Goal: Information Seeking & Learning: Learn about a topic

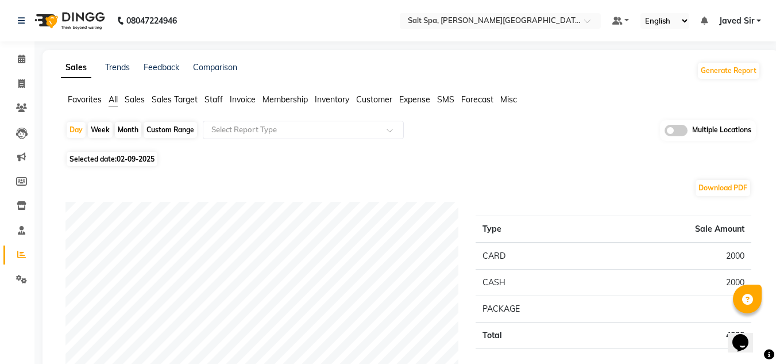
click at [667, 129] on span at bounding box center [675, 130] width 23 height 11
click at [664, 132] on input "checkbox" at bounding box center [664, 132] width 0 height 0
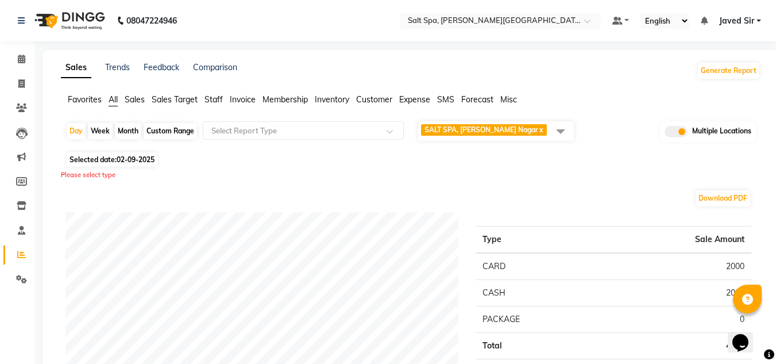
click at [556, 132] on span at bounding box center [560, 131] width 23 height 22
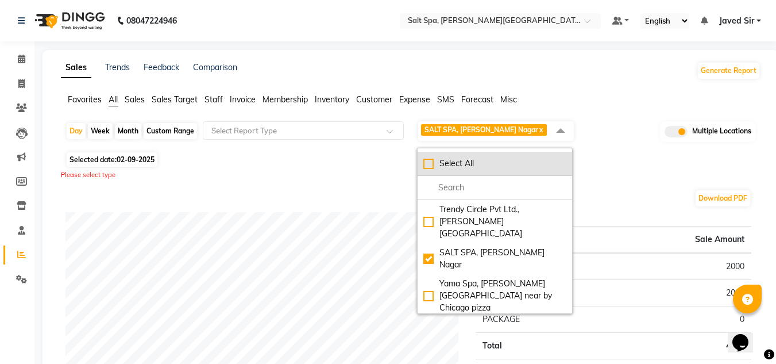
click at [430, 163] on div "Select All" at bounding box center [494, 163] width 143 height 12
checkbox input "true"
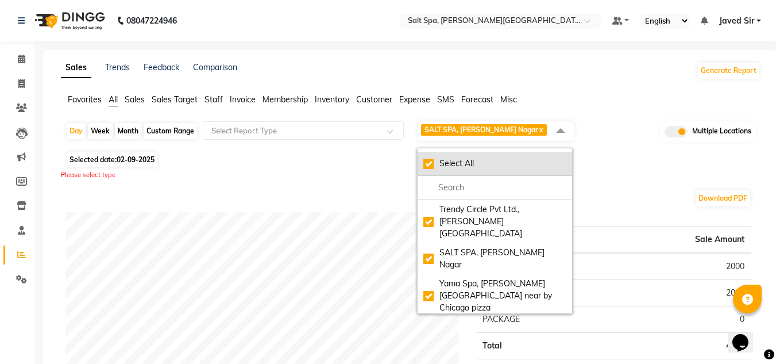
checkbox input "true"
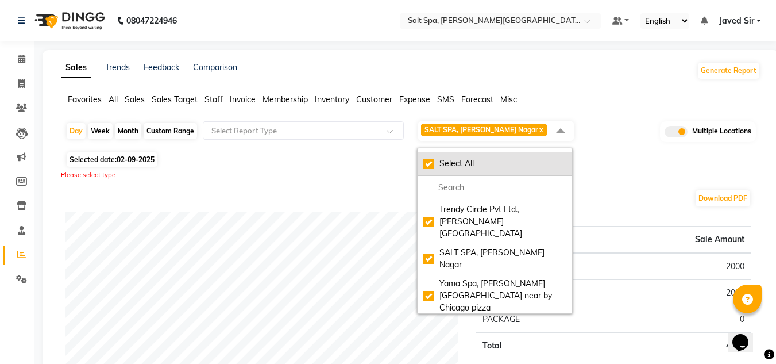
checkbox input "true"
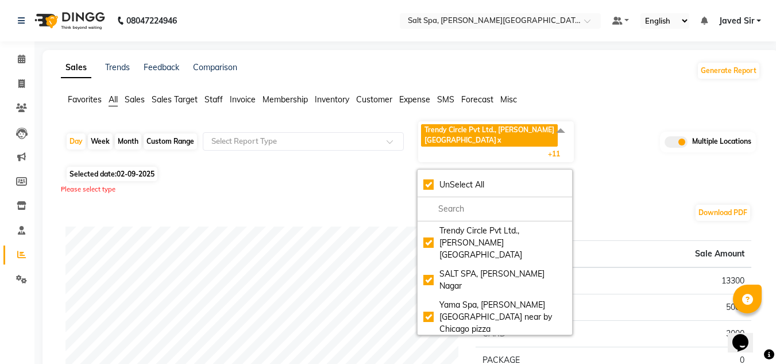
click at [655, 153] on div "Day Week Month Custom Range Select Report Type Trendy Circle Pvt Ltd., Lajpat N…" at bounding box center [410, 141] width 690 height 43
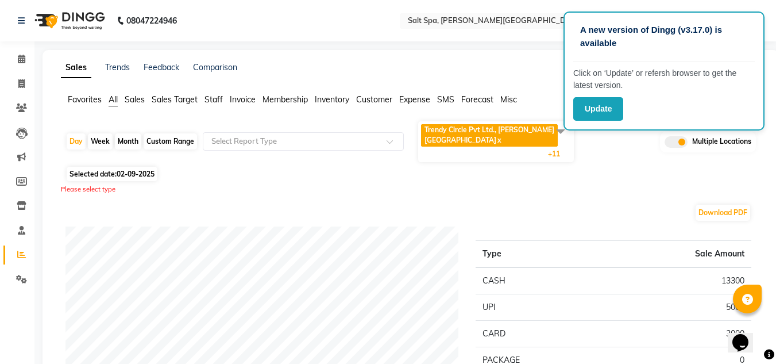
click at [603, 203] on div "Download PDF" at bounding box center [408, 212] width 686 height 18
click at [563, 129] on span at bounding box center [560, 131] width 23 height 22
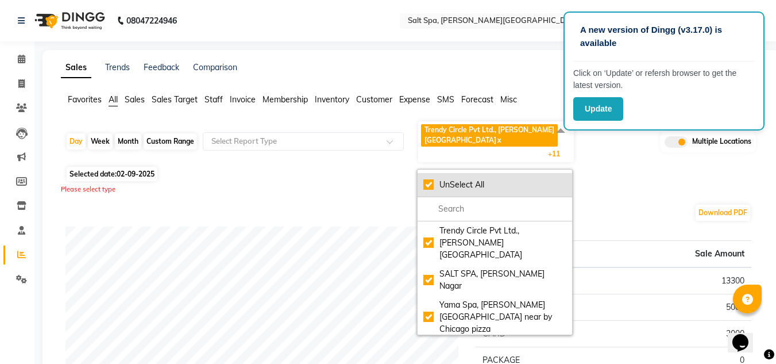
click at [430, 179] on div "UnSelect All" at bounding box center [494, 185] width 143 height 12
checkbox input "false"
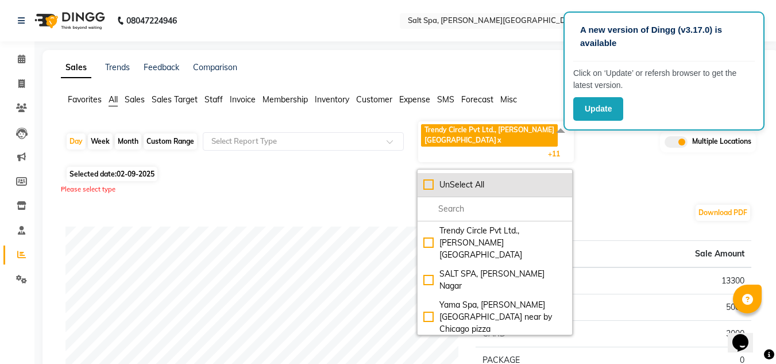
checkbox input "false"
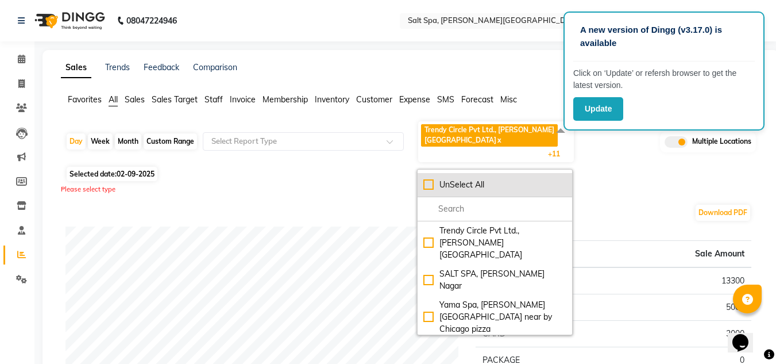
checkbox input "false"
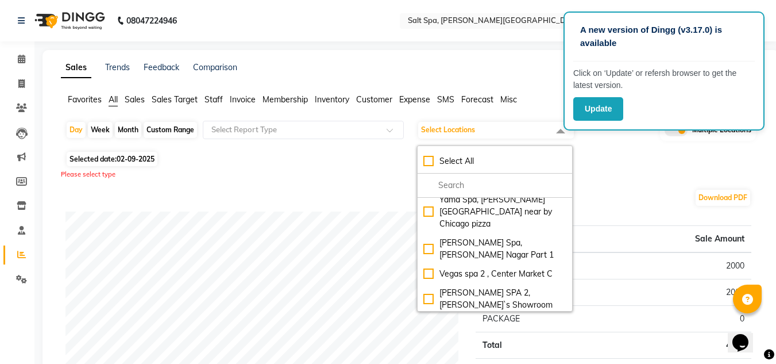
scroll to position [83, 0]
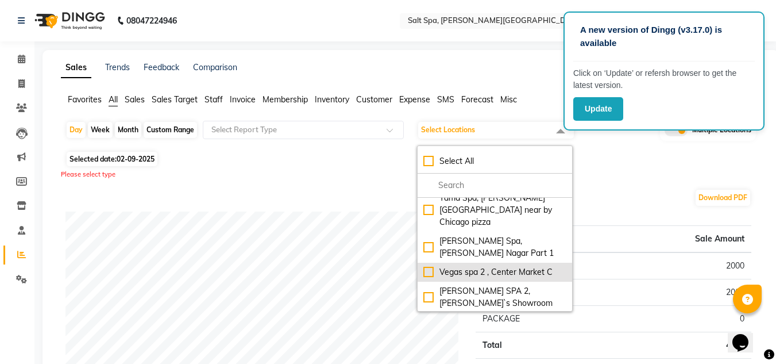
click at [532, 266] on div "Vegas spa 2 , Center Market C" at bounding box center [494, 272] width 143 height 12
checkbox input "true"
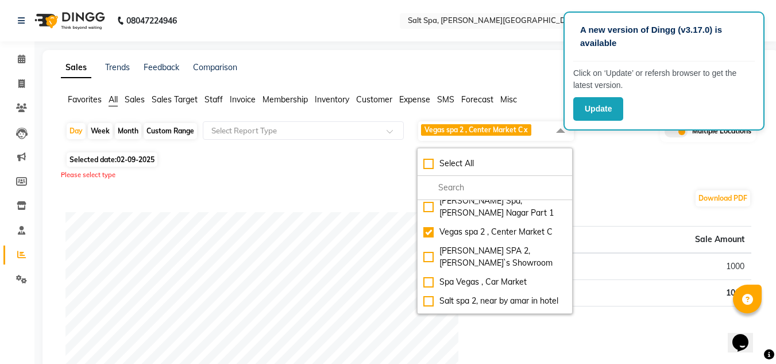
scroll to position [145, 0]
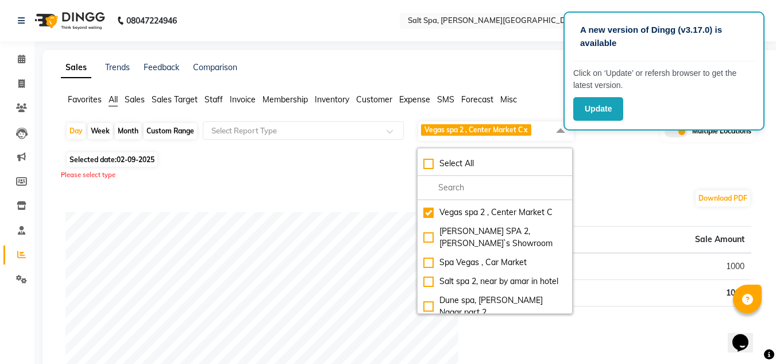
click at [540, 325] on div "[PERSON_NAME] spa 2 , [PERSON_NAME] Nagar part 2" at bounding box center [494, 337] width 143 height 24
click at [649, 353] on div "Type Sale Amount CASH 2300 CARD 1000 Total 3300" at bounding box center [613, 327] width 293 height 230
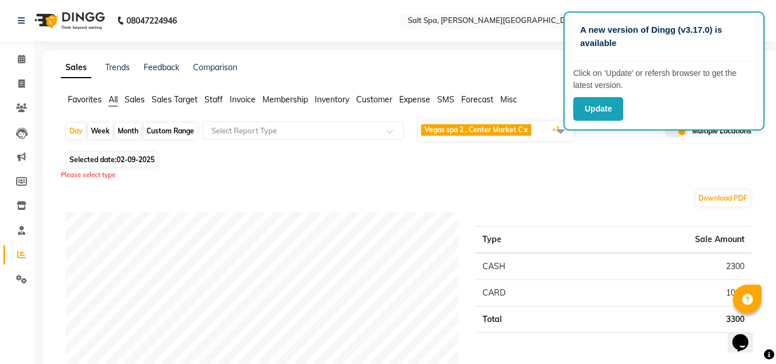
click at [600, 176] on div "Please select type" at bounding box center [410, 175] width 699 height 10
click at [682, 179] on div "Please select type" at bounding box center [410, 175] width 699 height 10
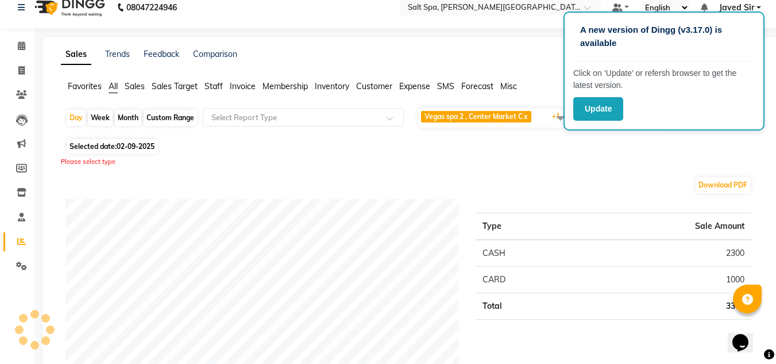
scroll to position [8, 0]
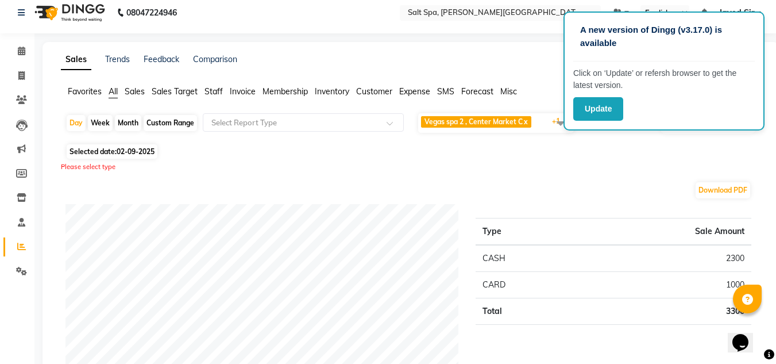
click at [558, 124] on span at bounding box center [560, 123] width 23 height 22
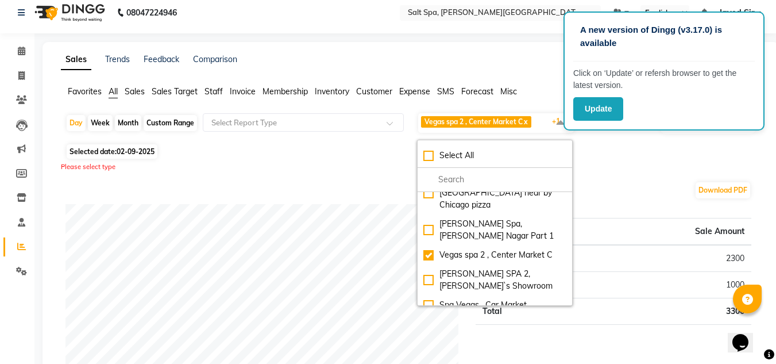
scroll to position [150, 0]
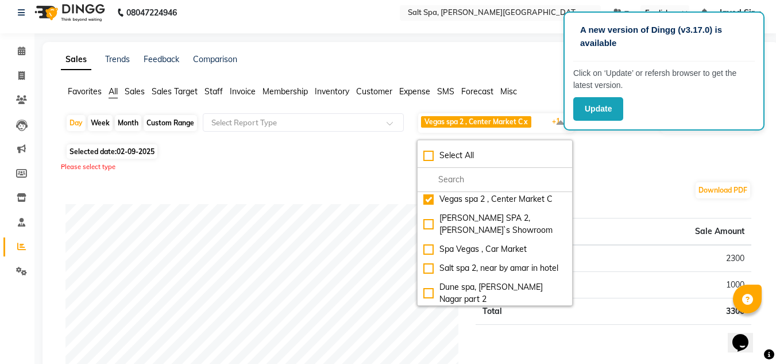
click at [431, 312] on div "Eli spa 2 , Lajpat Nagar part 2" at bounding box center [494, 324] width 143 height 24
checkbox input "false"
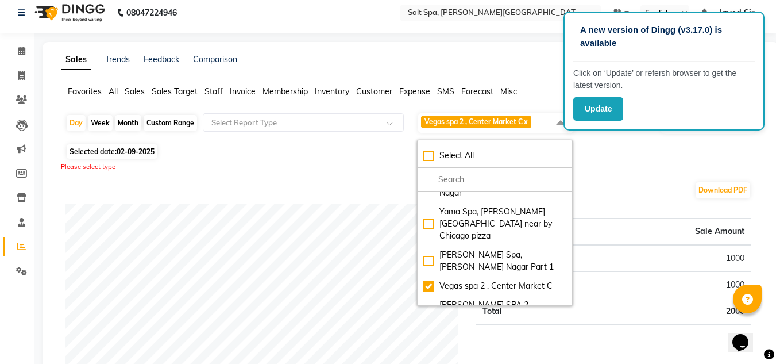
scroll to position [74, 0]
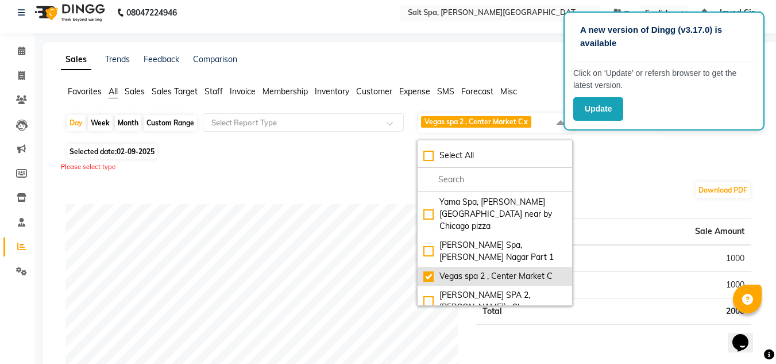
click at [430, 270] on div "Vegas spa 2 , Center Market C" at bounding box center [494, 276] width 143 height 12
checkbox input "false"
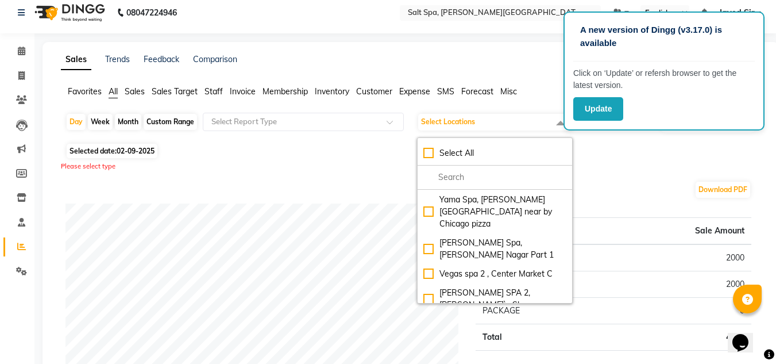
scroll to position [147, 0]
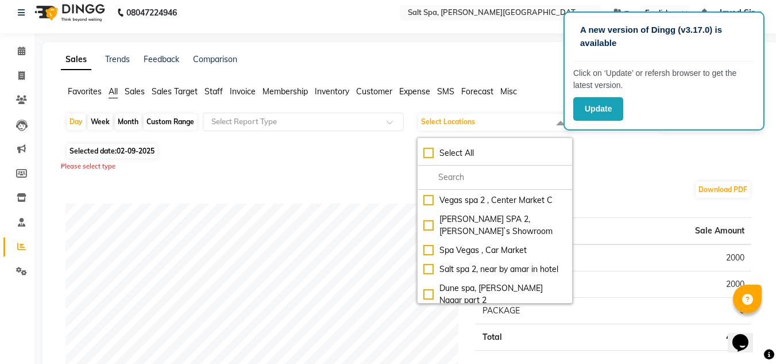
click at [499, 313] on div "Eli spa 2 , Lajpat Nagar part 2" at bounding box center [494, 325] width 143 height 24
checkbox input "true"
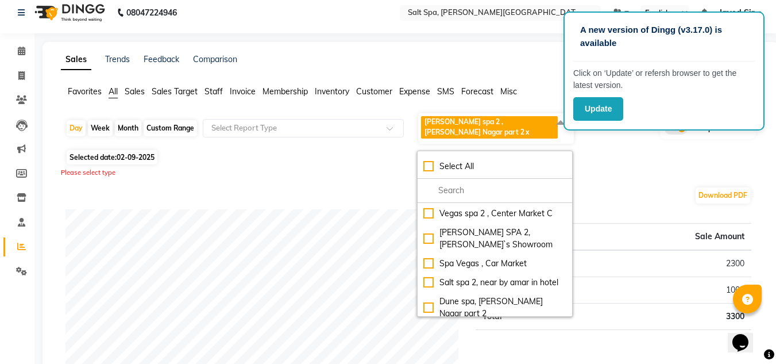
click at [681, 319] on td "3300" at bounding box center [664, 316] width 174 height 26
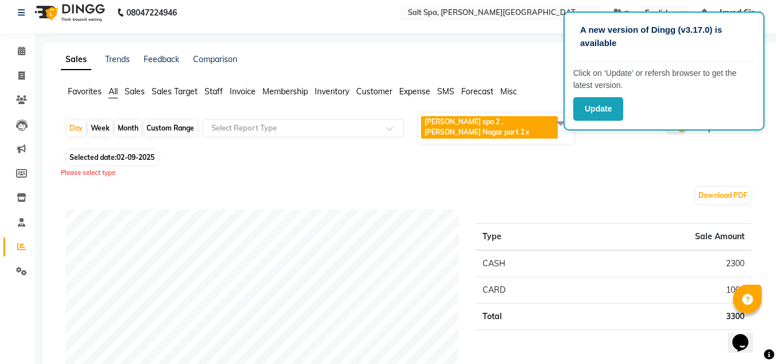
click at [642, 209] on div "Type Sale Amount CASH 2300 CARD 1000 Total 3300" at bounding box center [613, 324] width 293 height 230
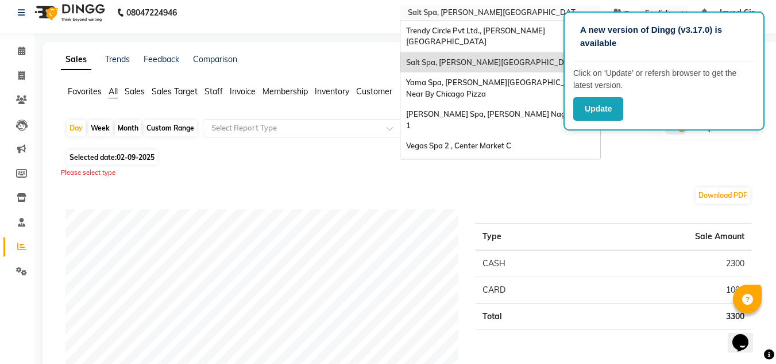
click at [500, 11] on input "text" at bounding box center [488, 13] width 167 height 11
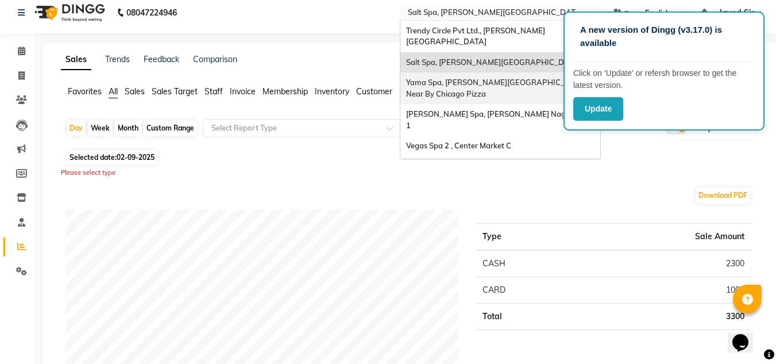
click at [473, 78] on span "Yama Spa, [PERSON_NAME][GEOGRAPHIC_DATA] Near By Chicago Pizza" at bounding box center [497, 88] width 183 height 21
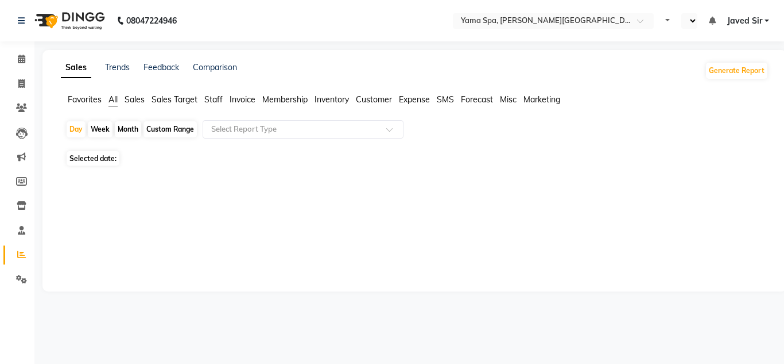
select select "en"
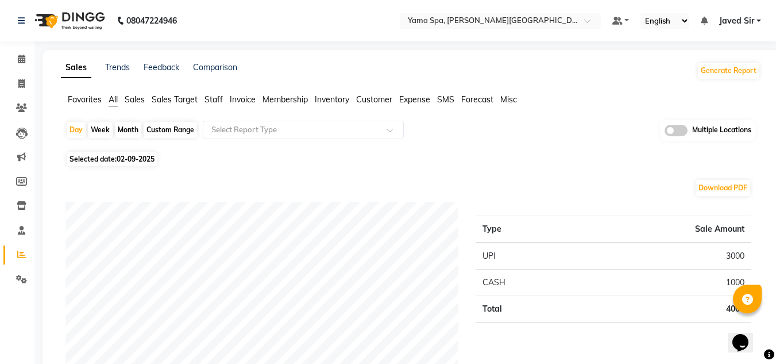
click at [668, 129] on span at bounding box center [675, 130] width 23 height 11
click at [664, 132] on input "checkbox" at bounding box center [664, 132] width 0 height 0
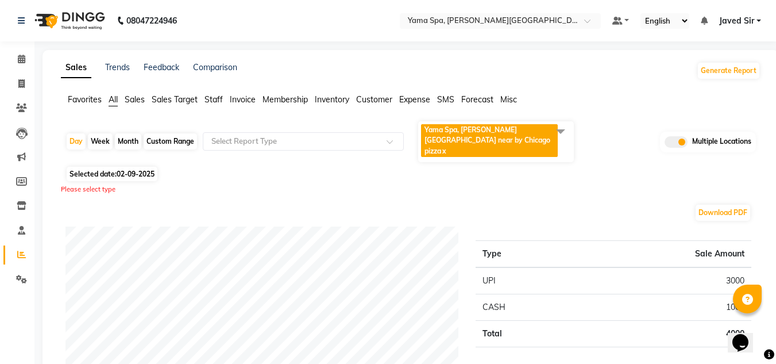
click at [563, 133] on span at bounding box center [560, 131] width 23 height 22
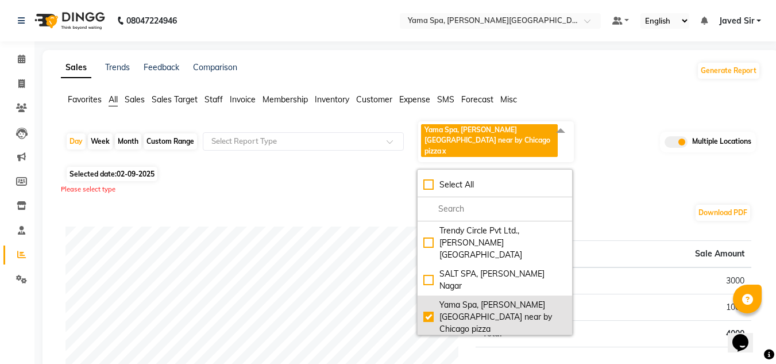
click at [430, 299] on div "Yama Spa, [PERSON_NAME][GEOGRAPHIC_DATA] near by Chicago pizza" at bounding box center [494, 317] width 143 height 36
checkbox input "false"
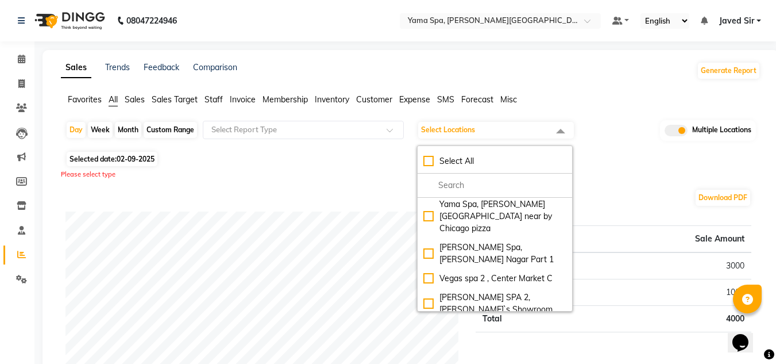
scroll to position [95, 0]
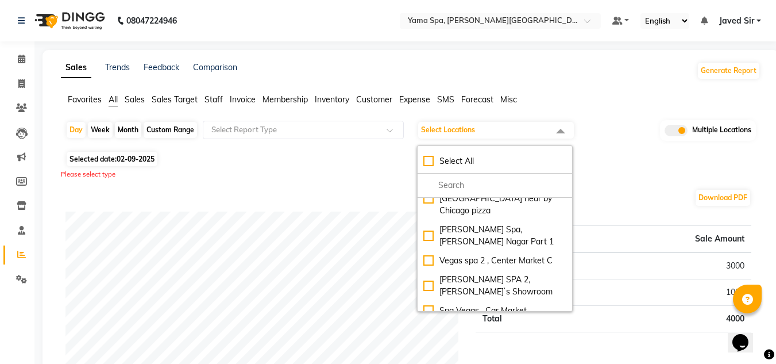
click at [501, 323] on div "Salt spa 2, near by amar in hotel" at bounding box center [494, 329] width 143 height 12
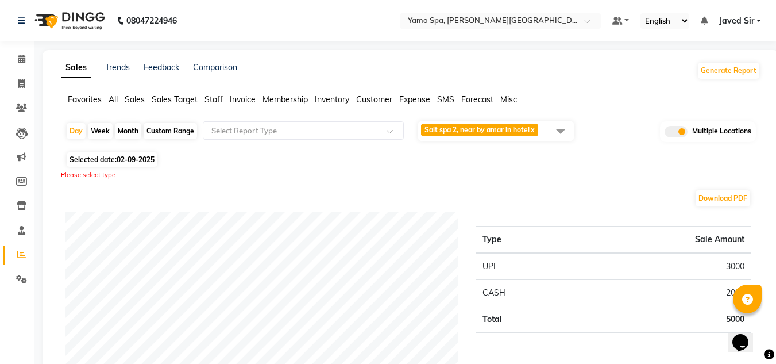
click at [558, 129] on span at bounding box center [560, 131] width 23 height 22
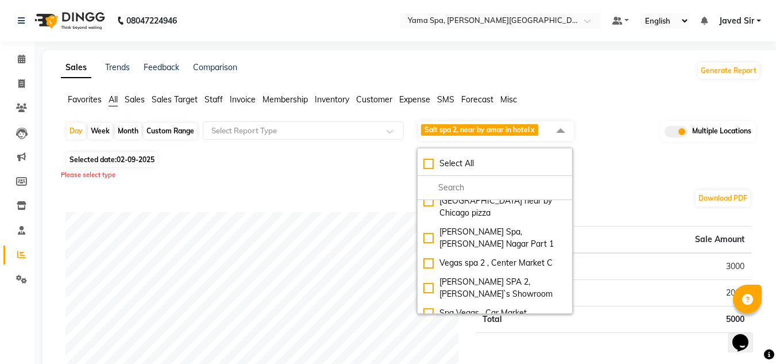
click at [440, 326] on div "Salt spa 2, near by amar in hotel" at bounding box center [494, 332] width 143 height 12
checkbox input "false"
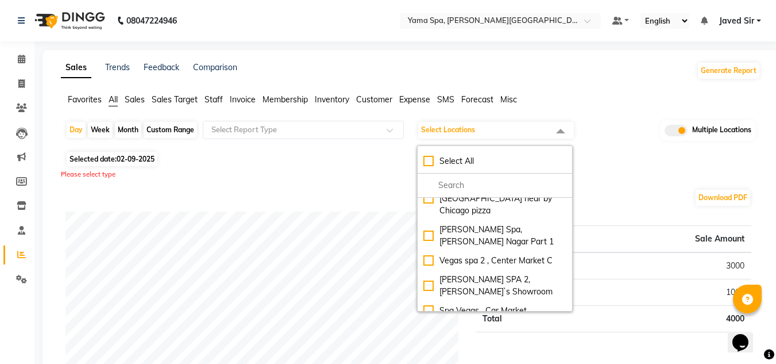
scroll to position [118, 0]
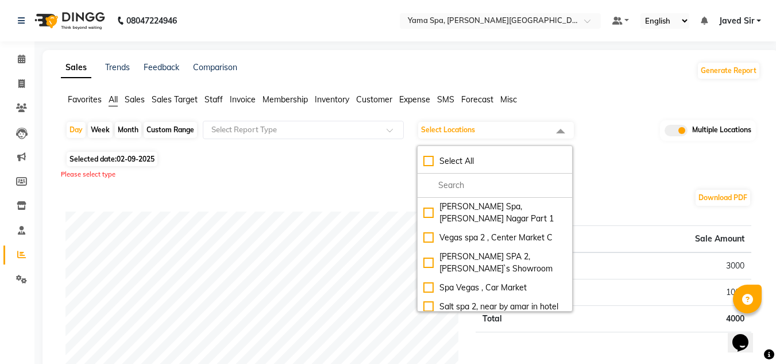
click at [524, 319] on div "Dune spa, [PERSON_NAME] Nagar part 2" at bounding box center [494, 331] width 143 height 24
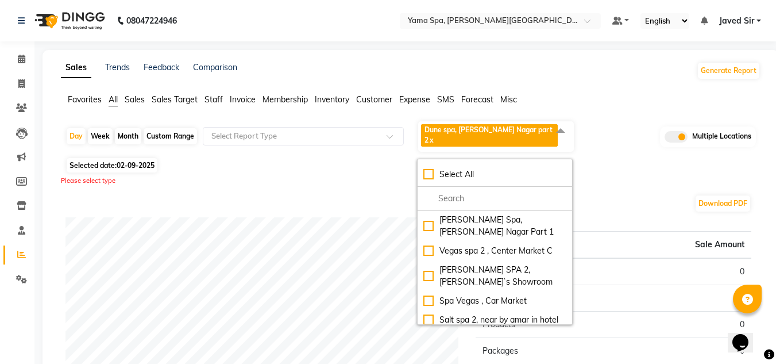
click at [616, 127] on div "Day Week Month Custom Range Select Report Type Dune spa, [PERSON_NAME][GEOGRAPH…" at bounding box center [410, 137] width 690 height 34
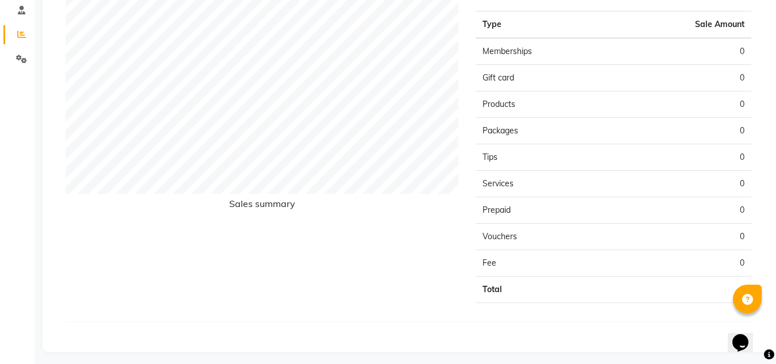
scroll to position [0, 0]
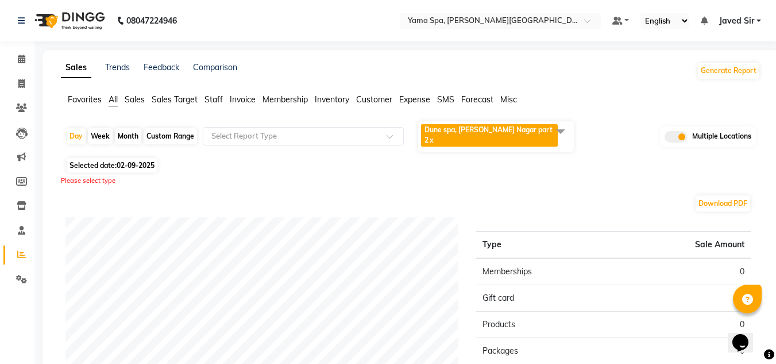
click at [558, 133] on span at bounding box center [560, 131] width 23 height 22
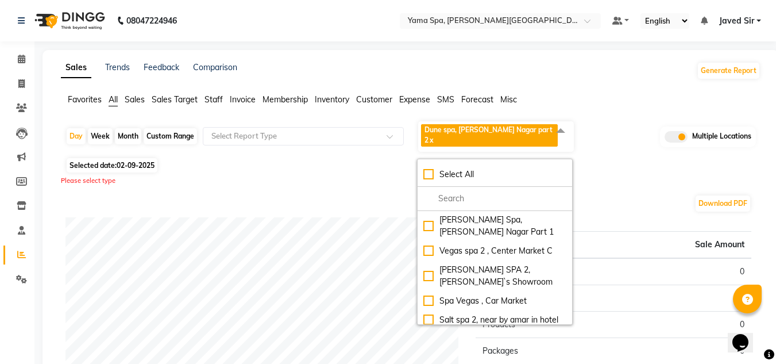
click at [429, 333] on div "Dune spa, [PERSON_NAME] Nagar part 2" at bounding box center [494, 345] width 143 height 24
checkbox input "false"
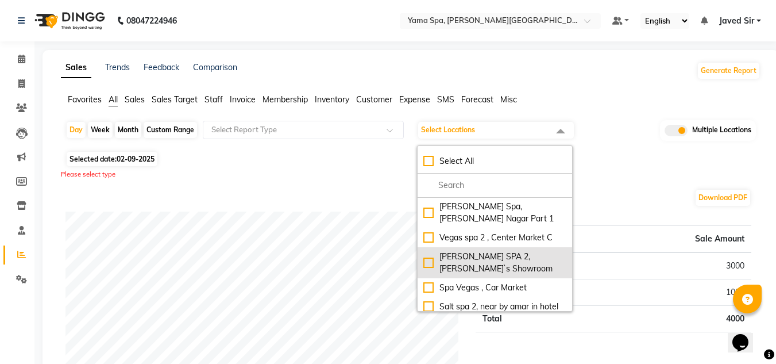
click at [478, 250] on div "[PERSON_NAME] SPA 2, [PERSON_NAME]`s Showroom" at bounding box center [494, 262] width 143 height 24
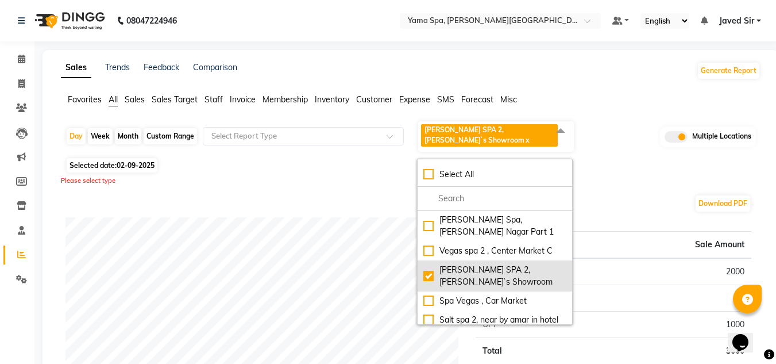
click at [489, 264] on div "[PERSON_NAME] SPA 2, [PERSON_NAME]`s Showroom" at bounding box center [494, 276] width 143 height 24
checkbox input "false"
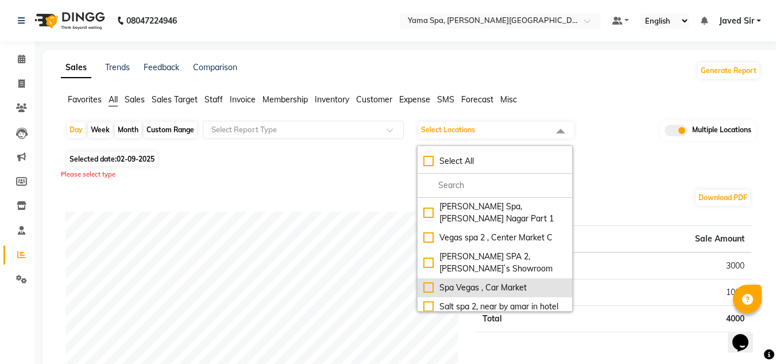
click at [502, 281] on div "Spa Vegas , Car Market" at bounding box center [494, 287] width 143 height 12
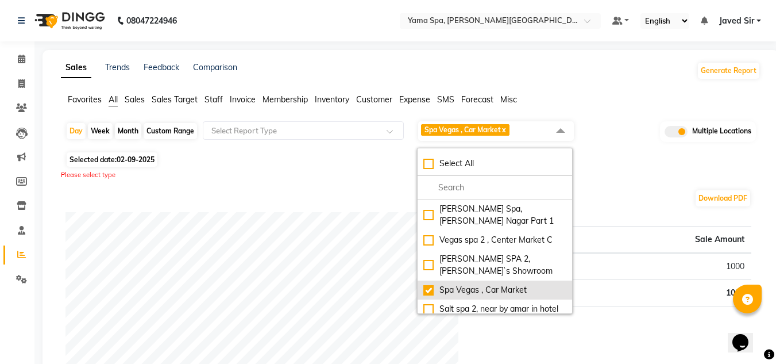
click at [502, 284] on div "Spa Vegas , Car Market" at bounding box center [494, 290] width 143 height 12
checkbox input "false"
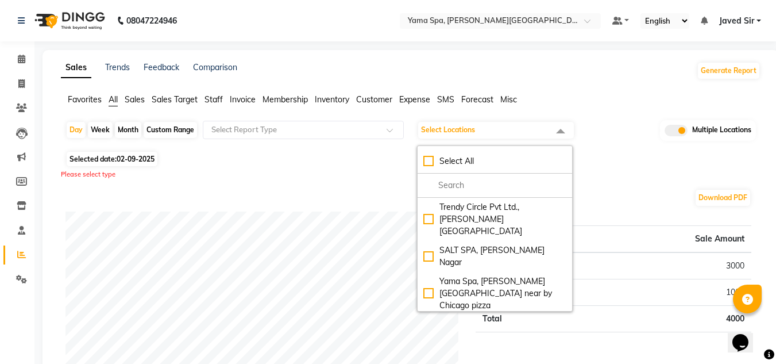
click at [514, 318] on div "[PERSON_NAME] Spa, [PERSON_NAME] Nagar Part 1" at bounding box center [494, 330] width 143 height 24
checkbox input "true"
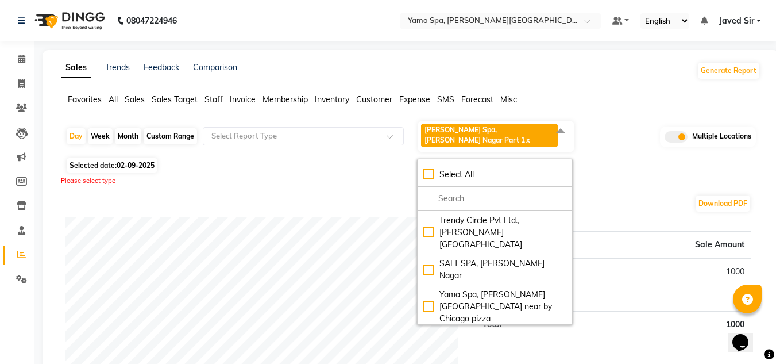
click at [612, 162] on div "Selected date: [DATE]" at bounding box center [412, 165] width 695 height 12
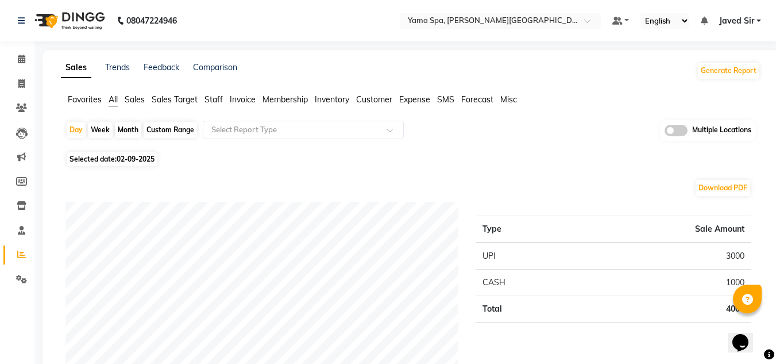
click at [667, 131] on span at bounding box center [675, 130] width 23 height 11
click at [664, 132] on input "checkbox" at bounding box center [664, 132] width 0 height 0
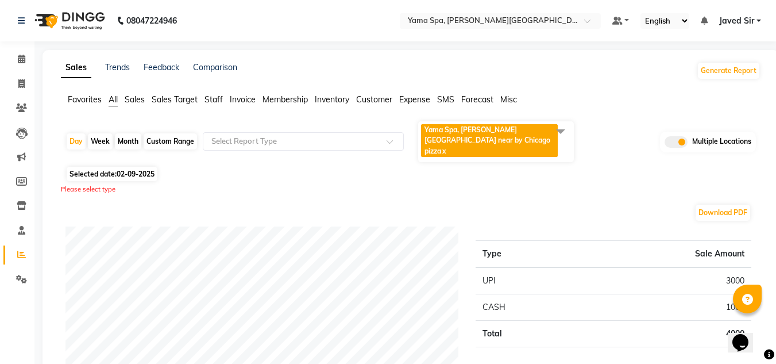
click at [562, 129] on span at bounding box center [560, 131] width 23 height 22
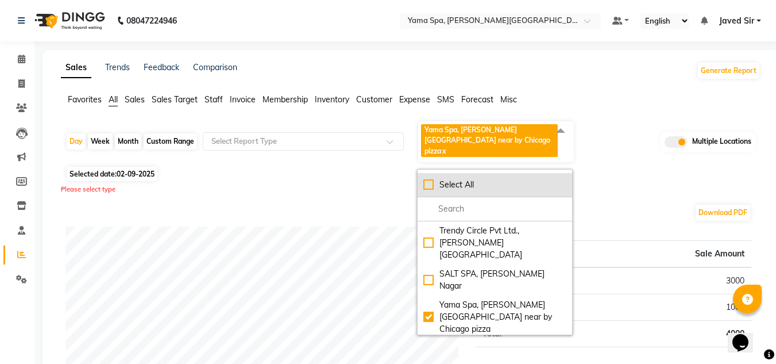
click at [431, 179] on div "Select All" at bounding box center [494, 185] width 143 height 12
checkbox input "true"
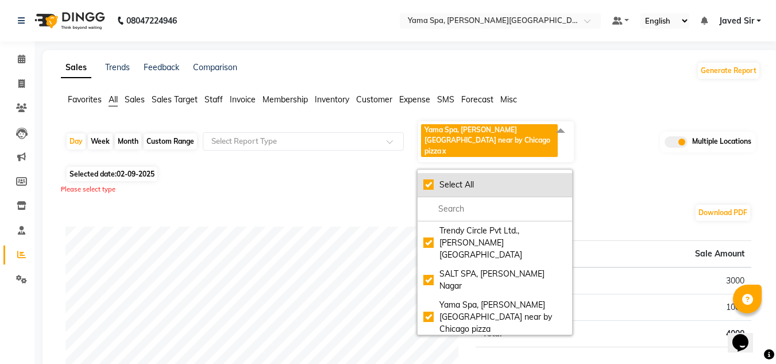
checkbox input "true"
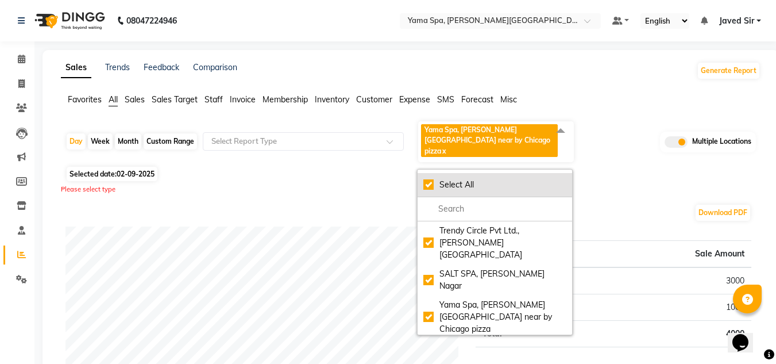
checkbox input "true"
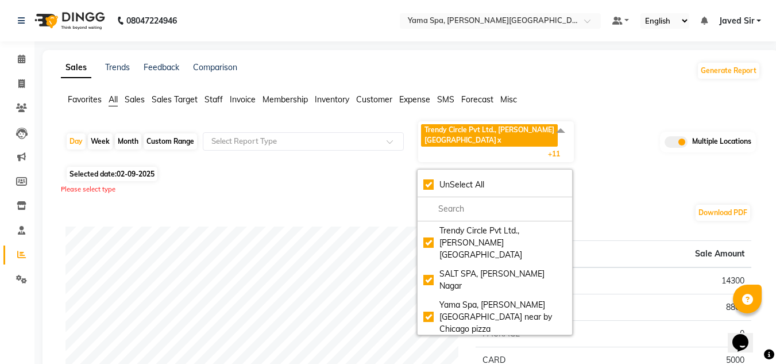
click at [610, 184] on div "Please select type" at bounding box center [410, 189] width 699 height 10
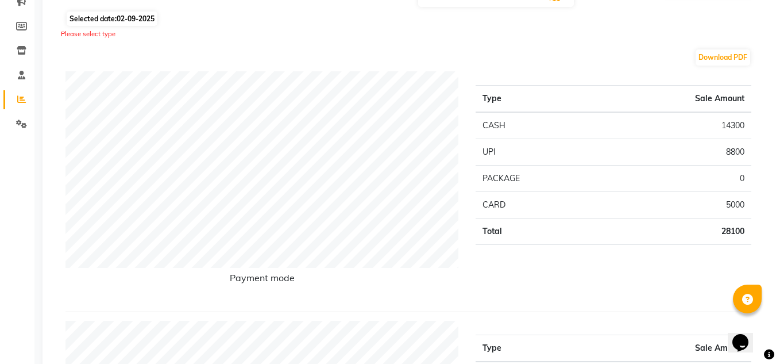
scroll to position [99, 0]
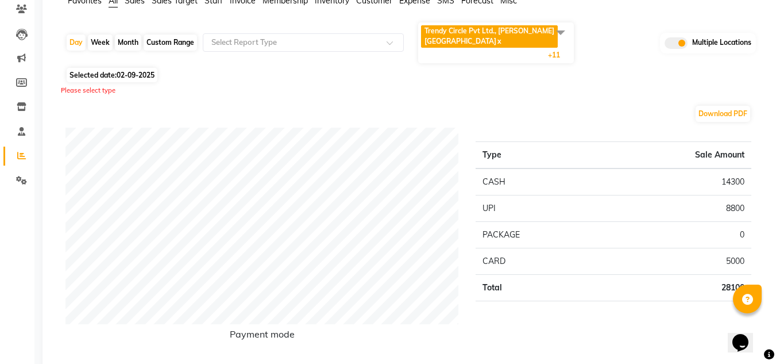
click at [567, 33] on span at bounding box center [560, 32] width 23 height 22
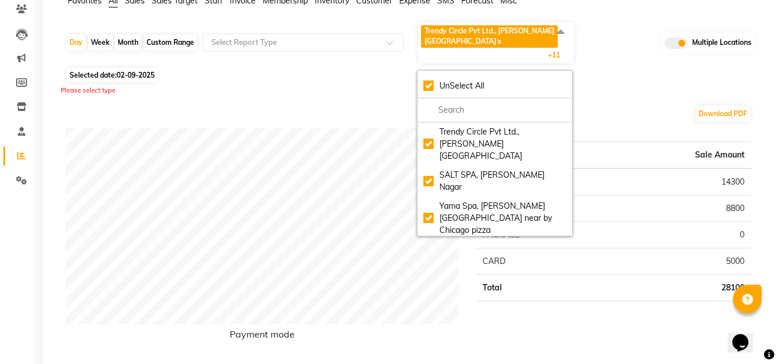
click at [655, 105] on div "Download PDF" at bounding box center [408, 114] width 686 height 18
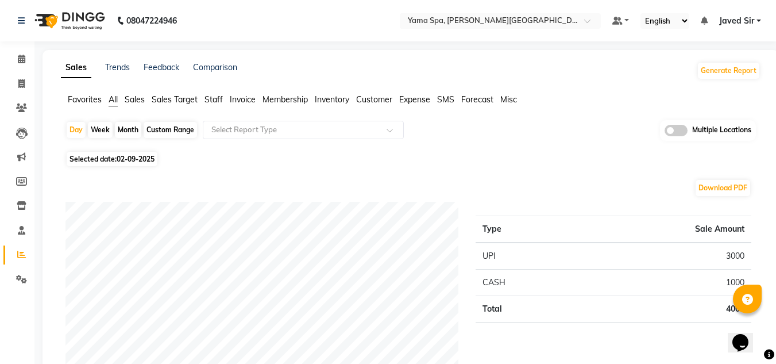
click at [667, 133] on span at bounding box center [675, 130] width 23 height 11
click at [664, 132] on input "checkbox" at bounding box center [664, 132] width 0 height 0
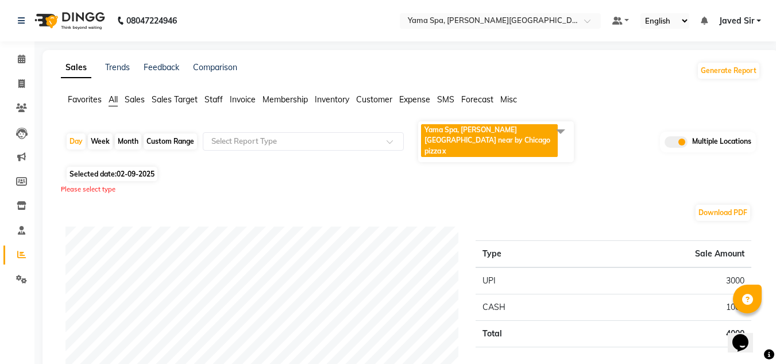
click at [562, 127] on span at bounding box center [560, 131] width 23 height 22
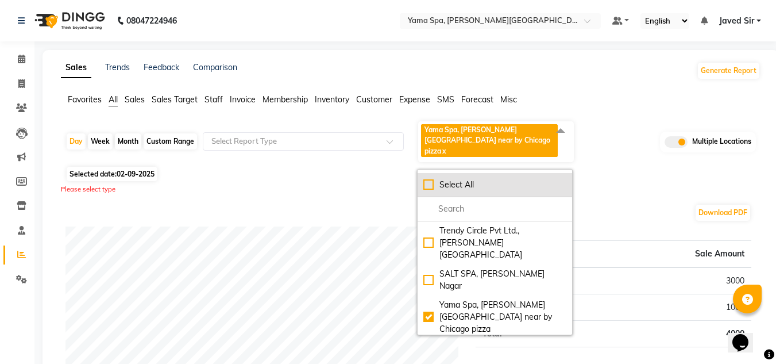
click at [430, 179] on div "Select All" at bounding box center [494, 185] width 143 height 12
checkbox input "true"
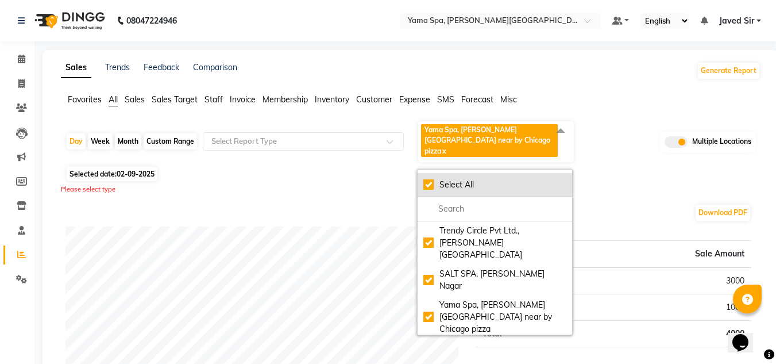
checkbox input "true"
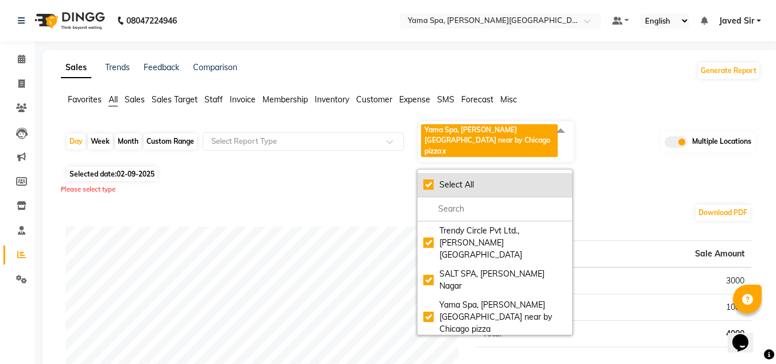
checkbox input "true"
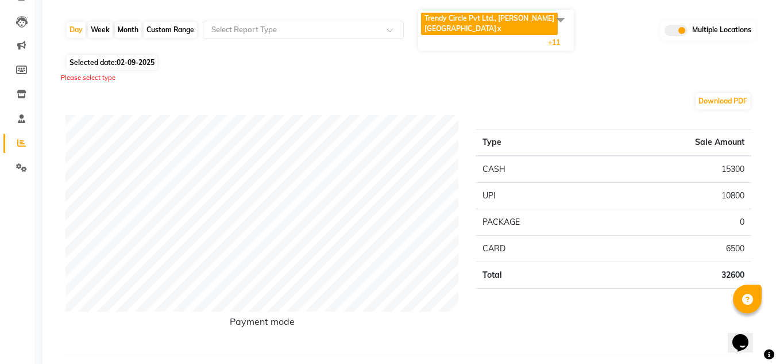
scroll to position [138, 0]
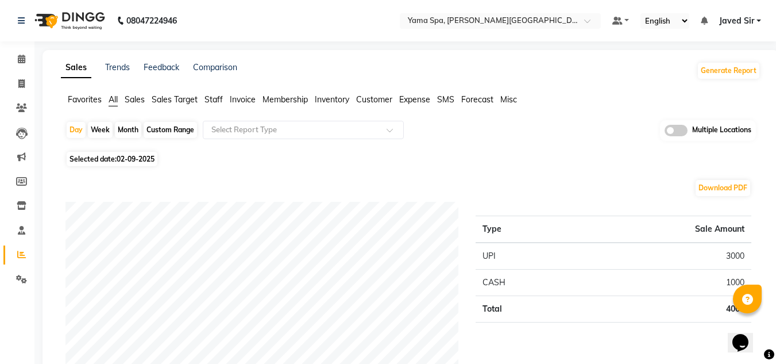
click at [474, 79] on div "Sales Trends Feedback Comparison Generate Report" at bounding box center [410, 70] width 713 height 18
click at [670, 130] on span at bounding box center [675, 130] width 23 height 11
click at [664, 132] on input "checkbox" at bounding box center [664, 132] width 0 height 0
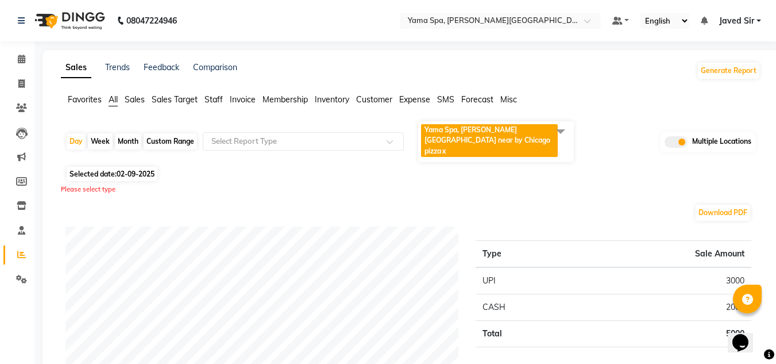
click at [565, 131] on span at bounding box center [560, 131] width 23 height 22
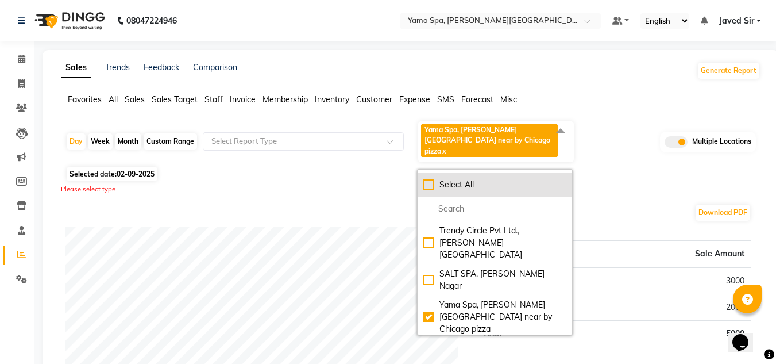
click at [431, 179] on div "Select All" at bounding box center [494, 185] width 143 height 12
checkbox input "true"
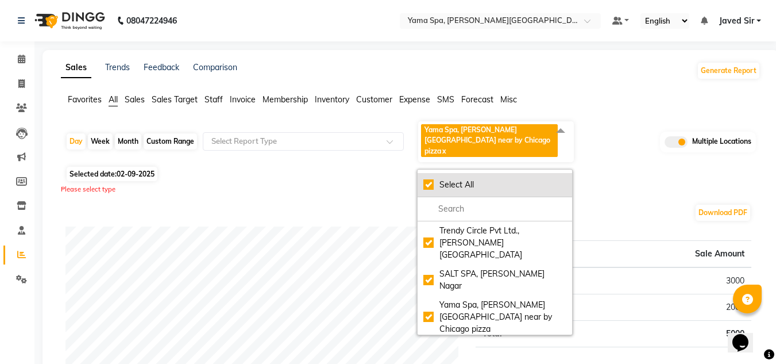
checkbox input "true"
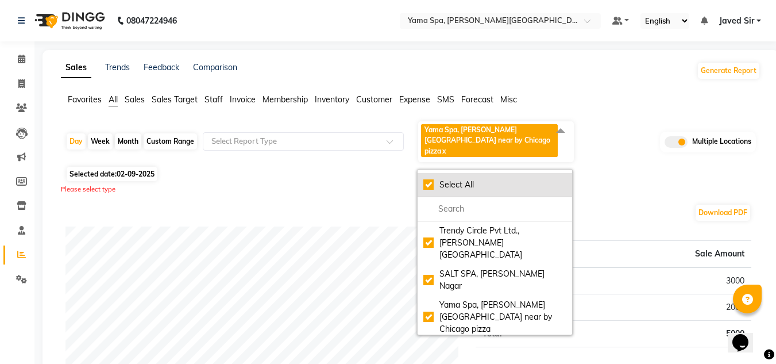
checkbox input "true"
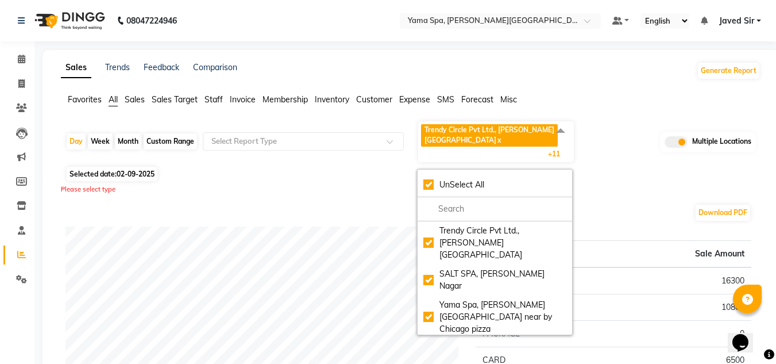
click at [614, 142] on div "Day Week Month Custom Range Select Report Type Trendy Circle Pvt Ltd., [PERSON_…" at bounding box center [410, 141] width 690 height 43
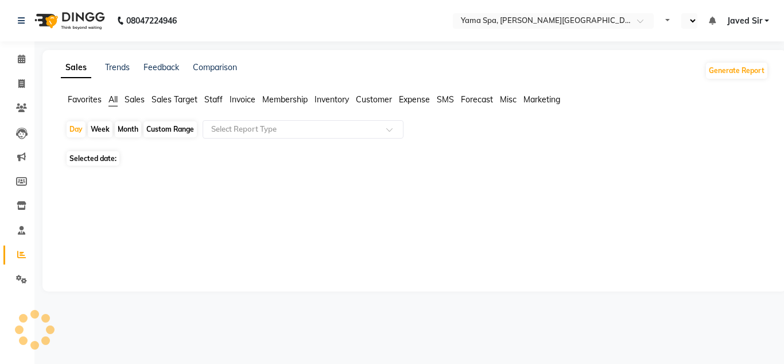
select select "en"
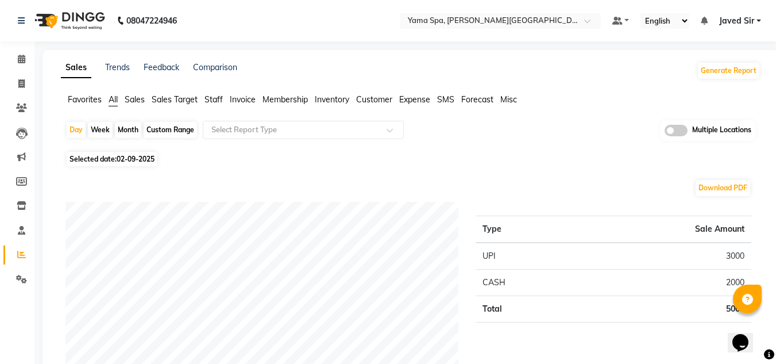
click at [671, 133] on span at bounding box center [675, 130] width 23 height 11
click at [664, 132] on input "checkbox" at bounding box center [664, 132] width 0 height 0
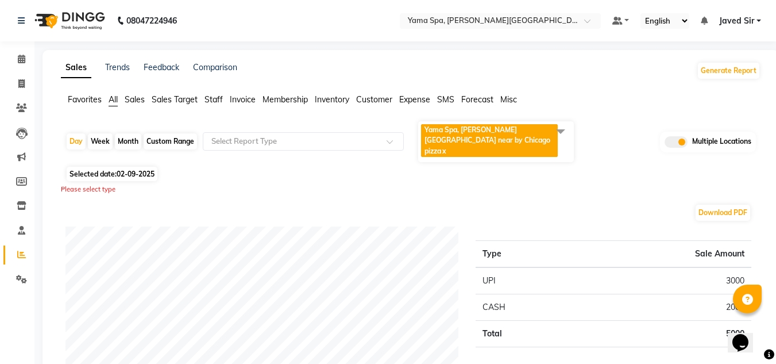
click at [563, 131] on span at bounding box center [560, 131] width 23 height 22
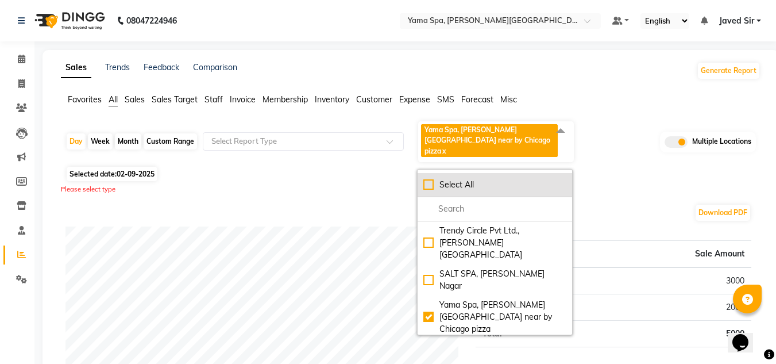
click at [425, 179] on div "Select All" at bounding box center [494, 185] width 143 height 12
checkbox input "true"
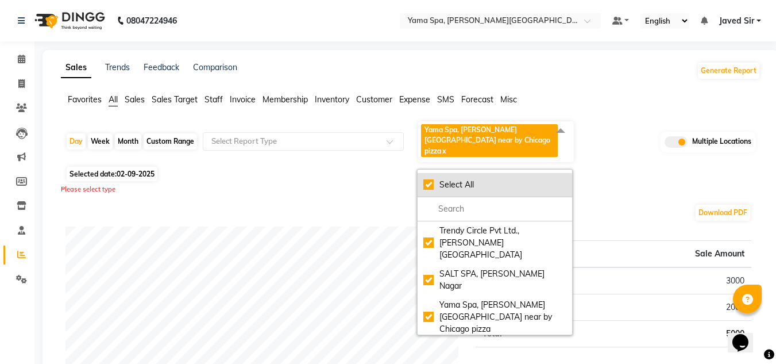
checkbox input "true"
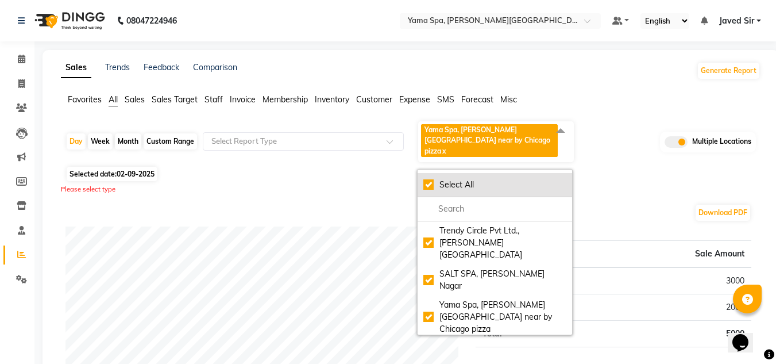
checkbox input "true"
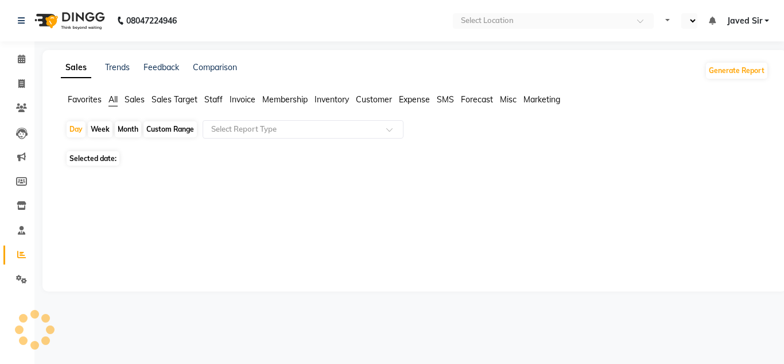
select select "en"
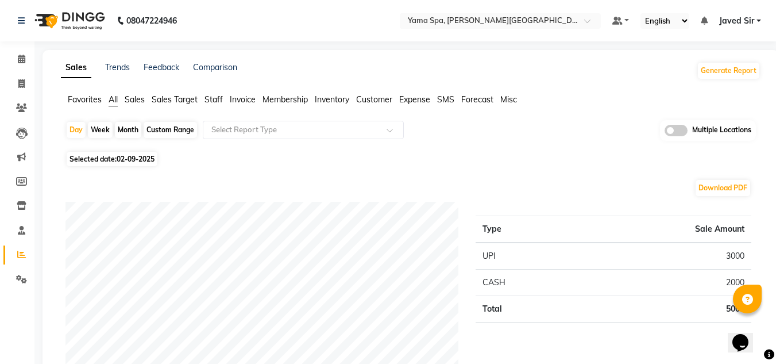
click at [668, 132] on span at bounding box center [675, 130] width 23 height 11
click at [664, 132] on input "checkbox" at bounding box center [664, 132] width 0 height 0
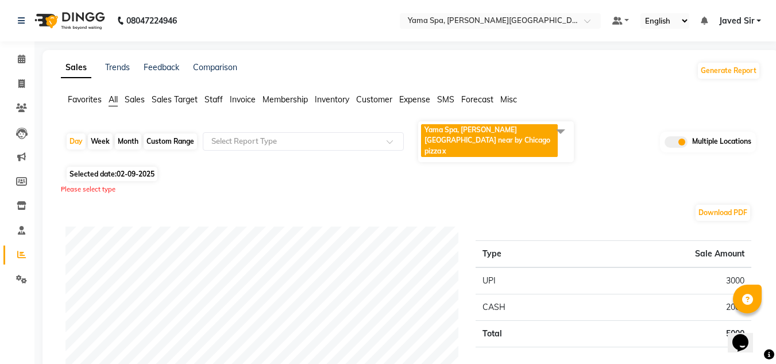
click at [561, 132] on span at bounding box center [560, 131] width 23 height 22
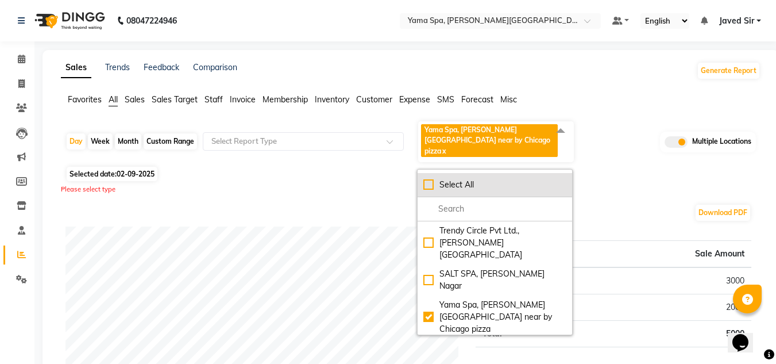
click at [430, 179] on div "Select All" at bounding box center [494, 185] width 143 height 12
checkbox input "true"
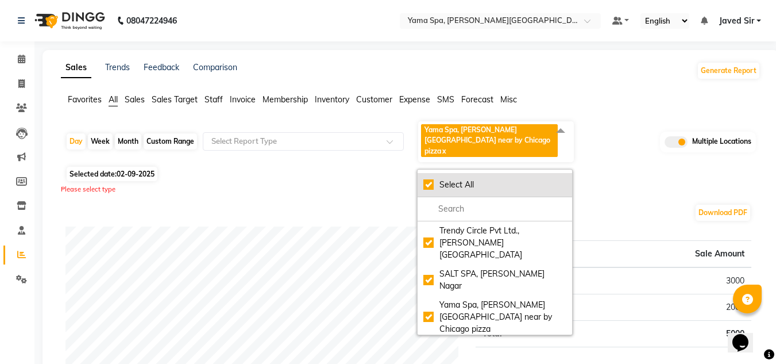
checkbox input "true"
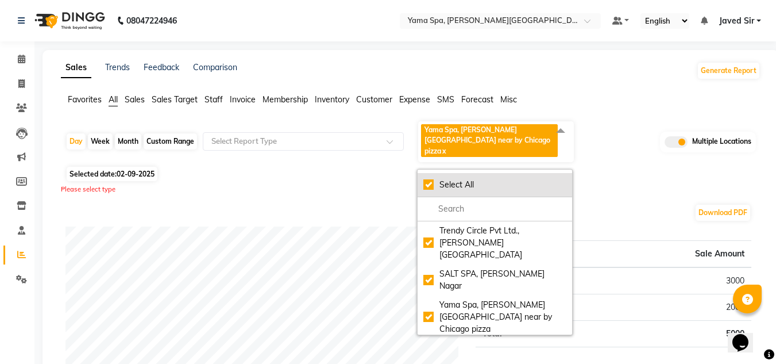
checkbox input "true"
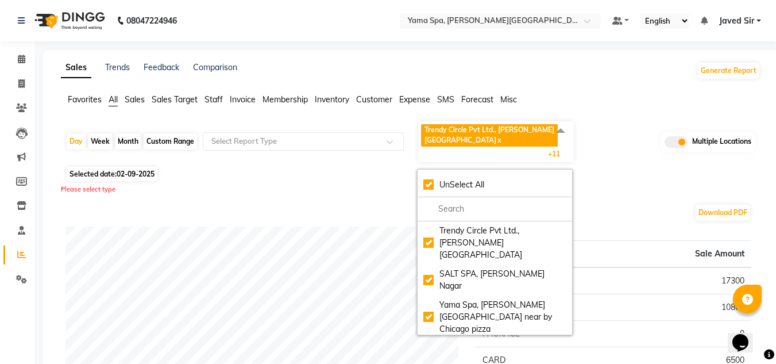
click at [612, 168] on div "Selected date: 02-09-2025" at bounding box center [412, 174] width 695 height 12
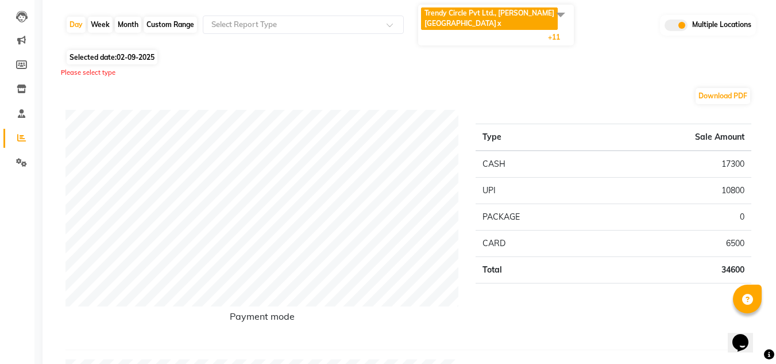
scroll to position [115, 0]
